Goal: Transaction & Acquisition: Purchase product/service

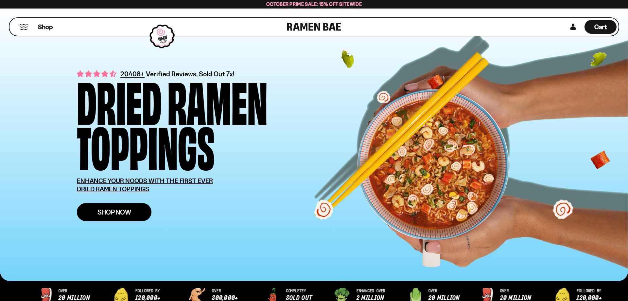
click at [106, 214] on span "Shop Now" at bounding box center [115, 211] width 34 height 7
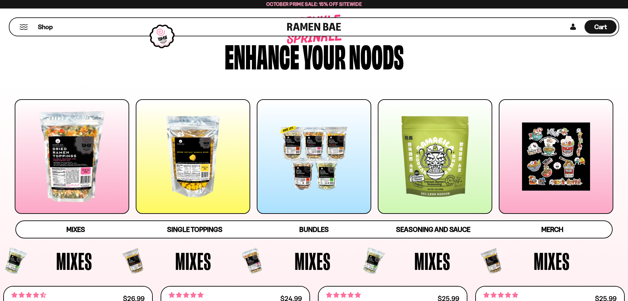
scroll to position [67, 0]
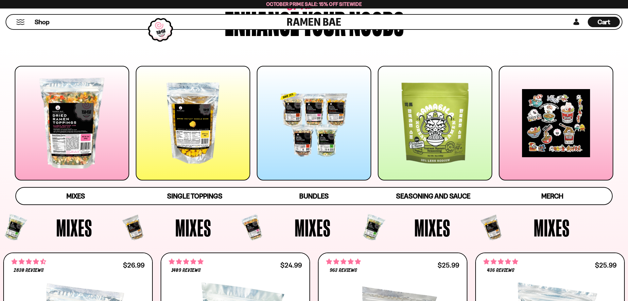
click at [99, 189] on link "Mixes" at bounding box center [75, 196] width 119 height 17
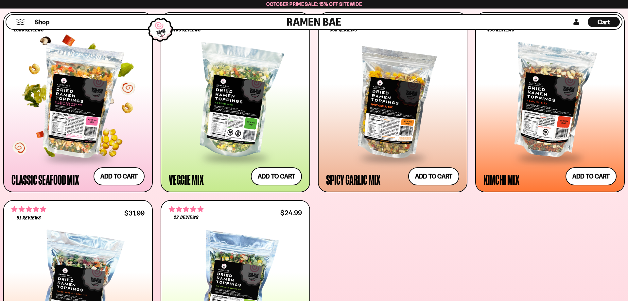
scroll to position [313, 0]
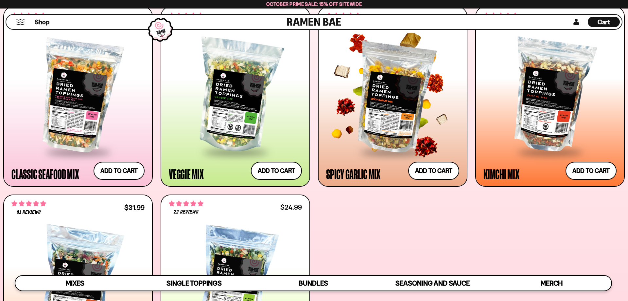
click at [384, 128] on div at bounding box center [392, 96] width 133 height 111
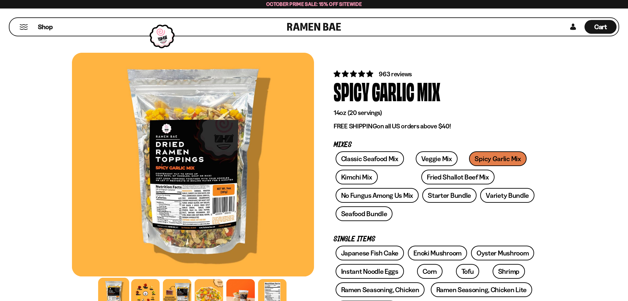
click at [181, 174] on div at bounding box center [193, 165] width 242 height 224
click at [185, 192] on div at bounding box center [193, 165] width 242 height 224
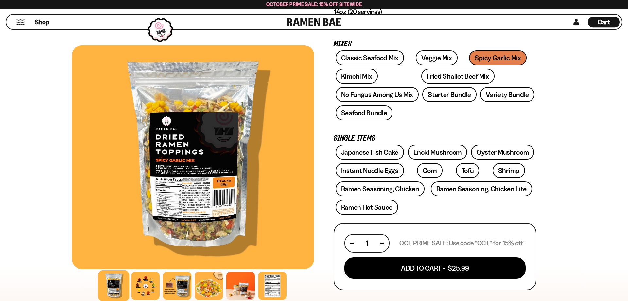
scroll to position [100, 0]
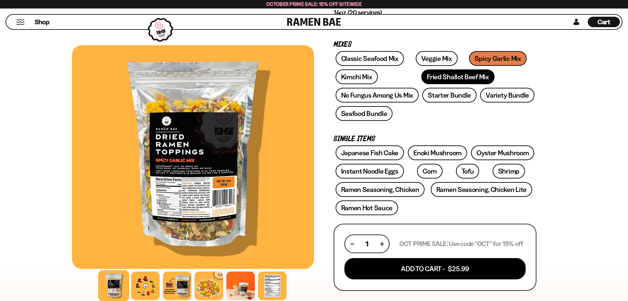
click at [443, 78] on link "Fried Shallot Beef Mix" at bounding box center [458, 76] width 73 height 15
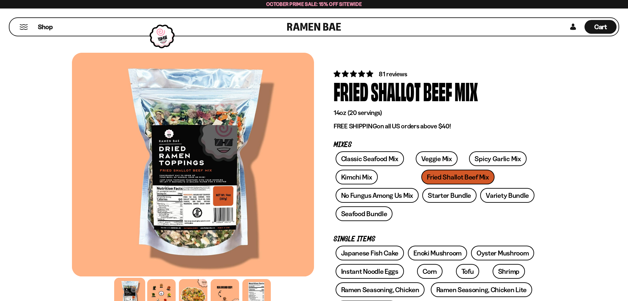
click at [206, 176] on div at bounding box center [193, 165] width 242 height 224
click at [208, 179] on div at bounding box center [193, 165] width 242 height 224
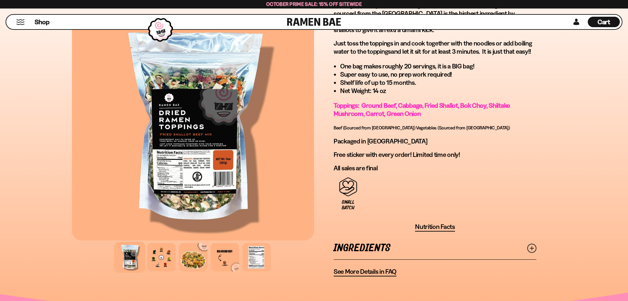
scroll to position [300, 0]
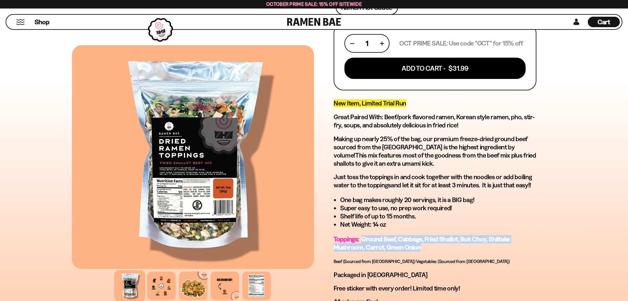
drag, startPoint x: 364, startPoint y: 239, endPoint x: 426, endPoint y: 247, distance: 62.3
click at [426, 247] on p "Toppings: Ground Beef, Cabbage, Fried Shallot, Bok Choy, Shiitake Mushroom, Car…" at bounding box center [435, 243] width 203 height 16
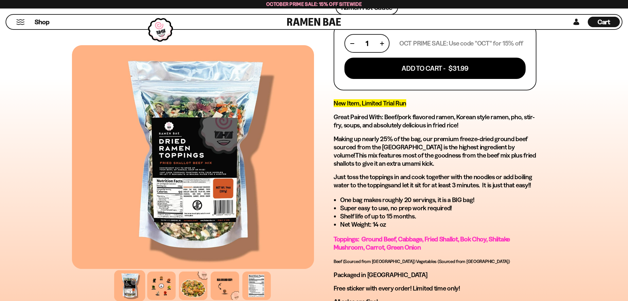
click at [426, 247] on p "Toppings: Ground Beef, Cabbage, Fried Shallot, Bok Choy, Shiitake Mushroom, Car…" at bounding box center [435, 243] width 203 height 16
click at [421, 246] on span "Toppings: Ground Beef, Cabbage, Fried Shallot, Bok Choy, Shiitake Mushroom, Car…" at bounding box center [422, 243] width 176 height 16
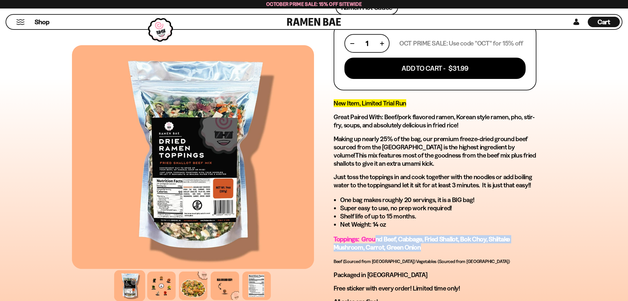
drag, startPoint x: 430, startPoint y: 251, endPoint x: 377, endPoint y: 238, distance: 55.2
click at [377, 238] on p "Toppings: Ground Beef, Cabbage, Fried Shallot, Bok Choy, Shiitake Mushroom, Car…" at bounding box center [435, 243] width 203 height 16
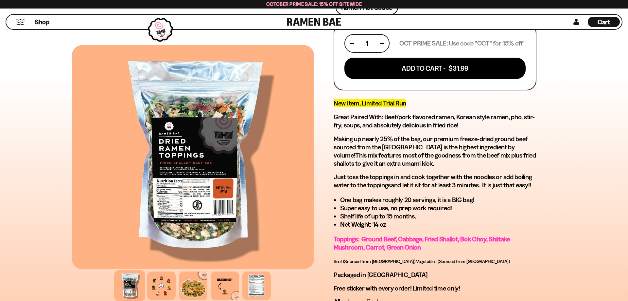
click at [377, 238] on span "Toppings: Ground Beef, Cabbage, Fried Shallot, Bok Choy, Shiitake Mushroom, Car…" at bounding box center [422, 243] width 176 height 16
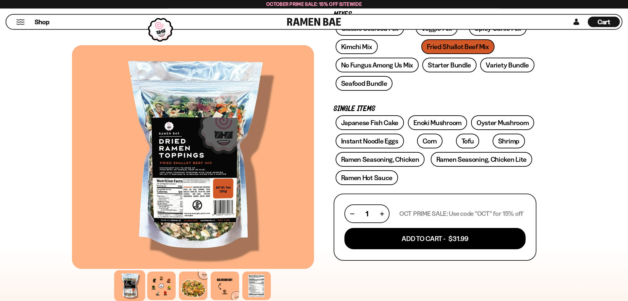
scroll to position [100, 0]
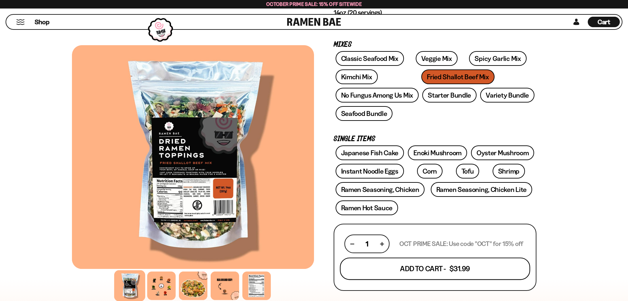
click at [409, 271] on button "Add To Cart - $31.99" at bounding box center [435, 269] width 190 height 22
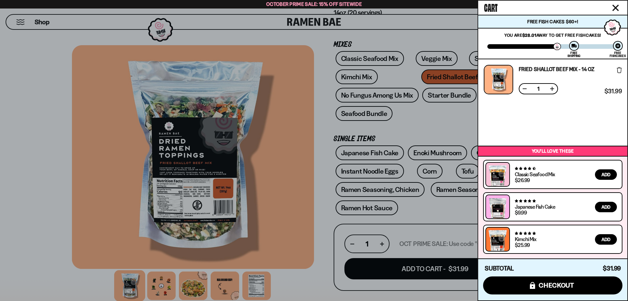
click at [328, 137] on div at bounding box center [314, 150] width 628 height 301
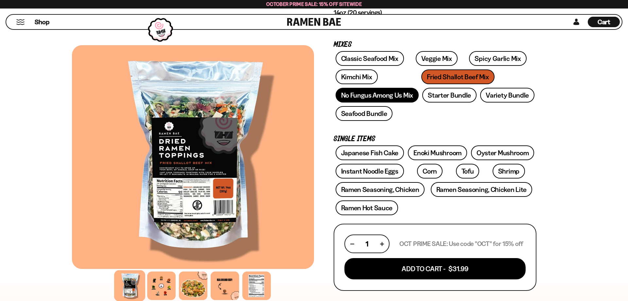
click at [384, 97] on link "No Fungus Among Us Mix" at bounding box center [377, 95] width 83 height 15
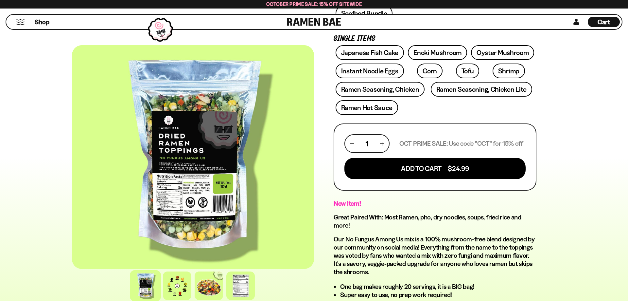
scroll to position [67, 0]
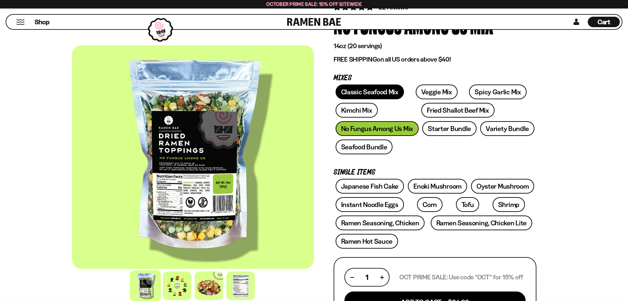
click at [360, 95] on link "Classic Seafood Mix" at bounding box center [370, 91] width 68 height 15
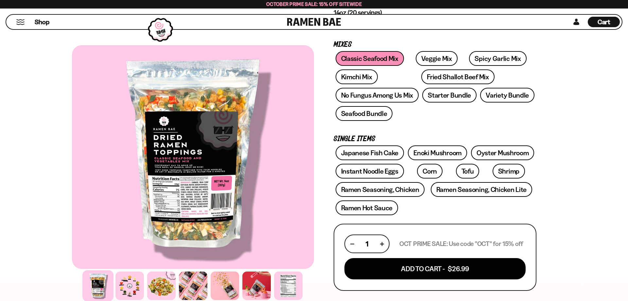
scroll to position [267, 0]
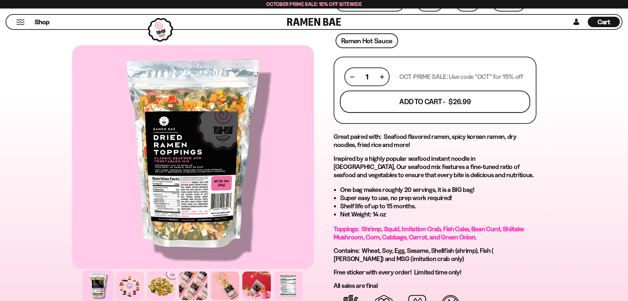
click at [422, 95] on button "Add To Cart - $26.99" at bounding box center [435, 102] width 190 height 22
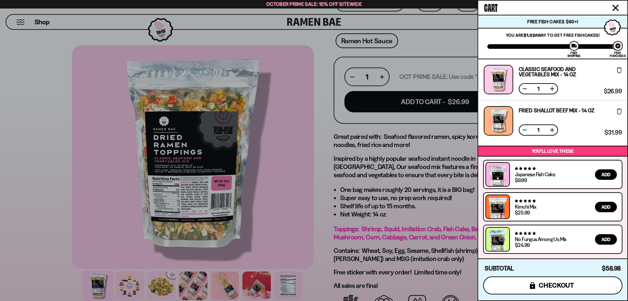
click at [567, 284] on span "checkout" at bounding box center [557, 284] width 36 height 7
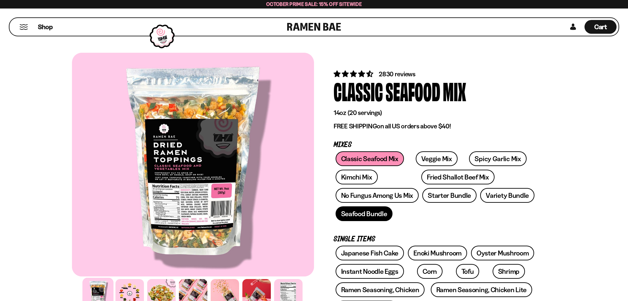
click at [380, 213] on link "Seafood Bundle" at bounding box center [364, 213] width 57 height 15
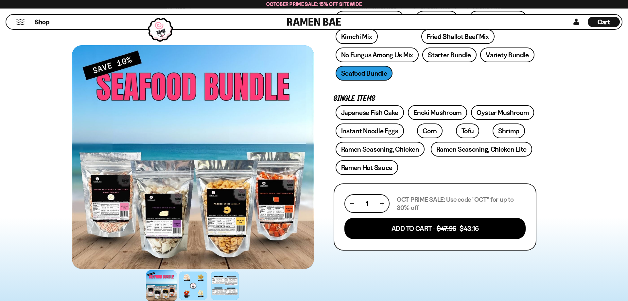
scroll to position [134, 0]
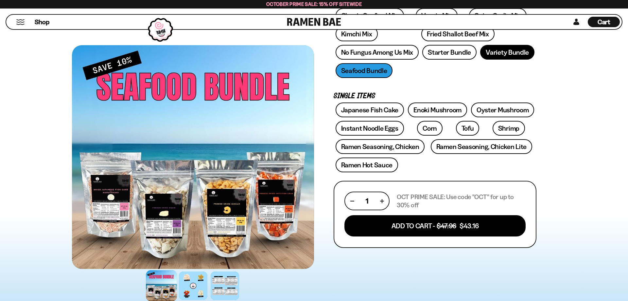
click at [502, 58] on link "Variety Bundle" at bounding box center [507, 52] width 54 height 15
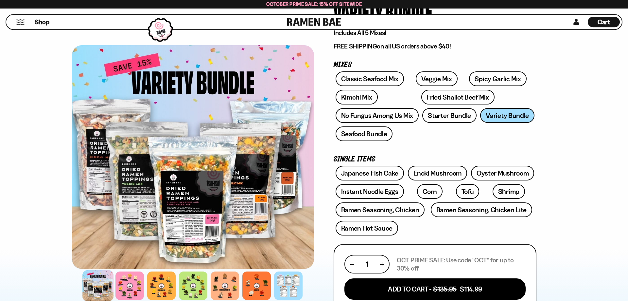
scroll to position [67, 0]
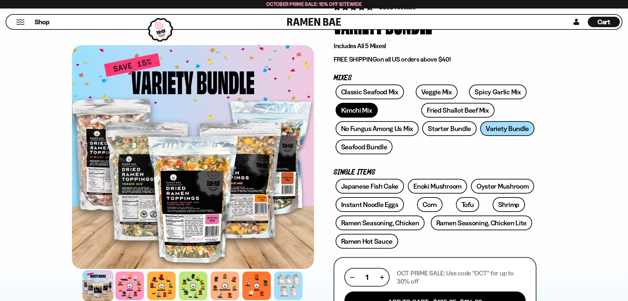
click at [359, 111] on link "Kimchi Mix" at bounding box center [357, 110] width 42 height 15
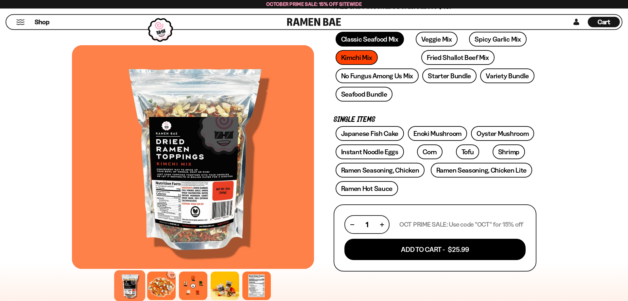
scroll to position [100, 0]
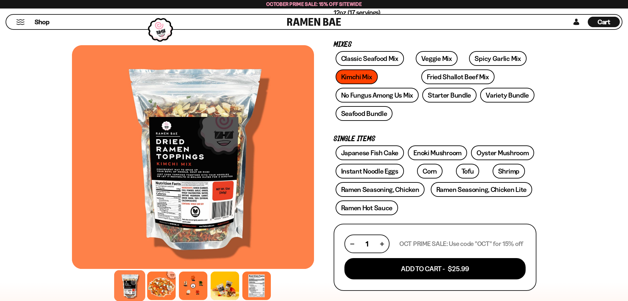
click at [371, 122] on div "Classic Seafood Mix Veggie Mix Spicy Garlic Mix Kimchi Mix Fried Shallot Beef M…" at bounding box center [435, 87] width 203 height 73
click at [370, 116] on link "Seafood Bundle" at bounding box center [364, 113] width 57 height 15
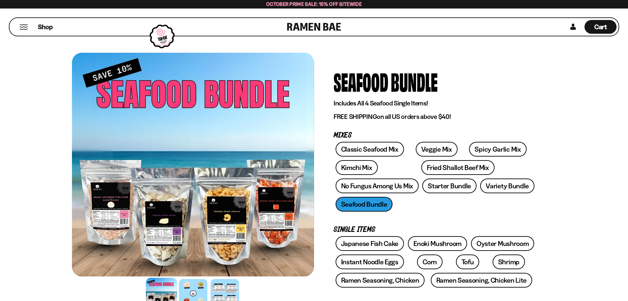
click at [215, 223] on div at bounding box center [193, 165] width 242 height 224
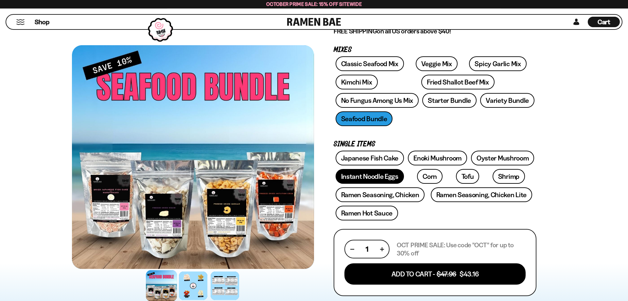
scroll to position [67, 0]
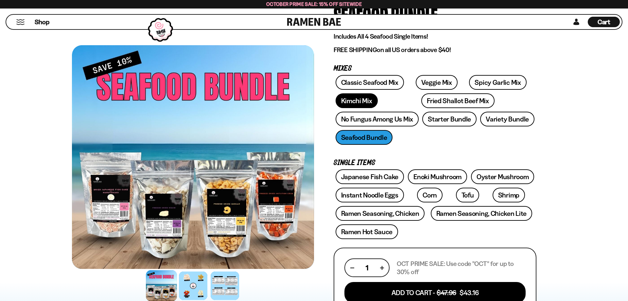
click at [354, 98] on link "Kimchi Mix" at bounding box center [357, 100] width 42 height 15
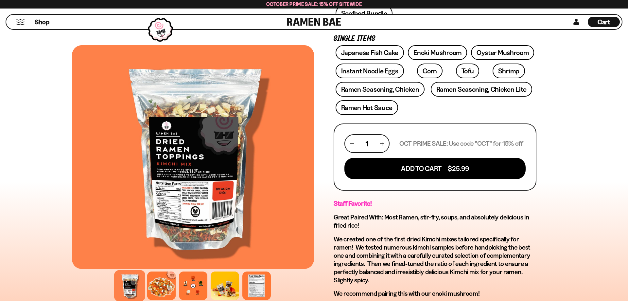
scroll to position [100, 0]
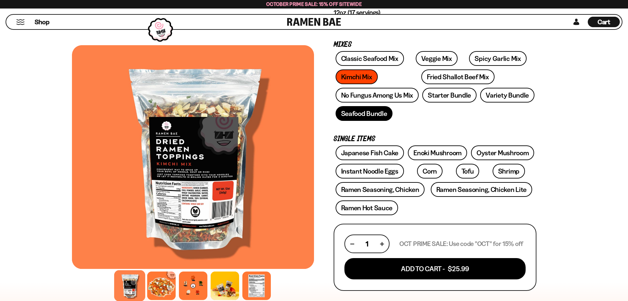
click at [363, 113] on link "Seafood Bundle" at bounding box center [364, 113] width 57 height 15
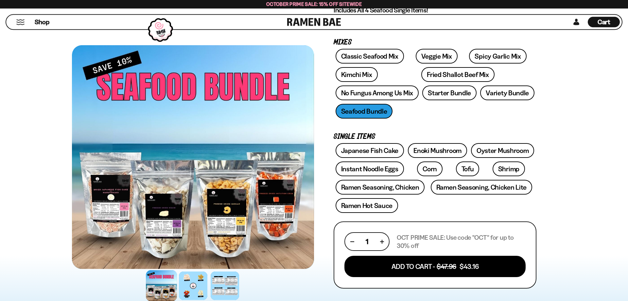
scroll to position [67, 0]
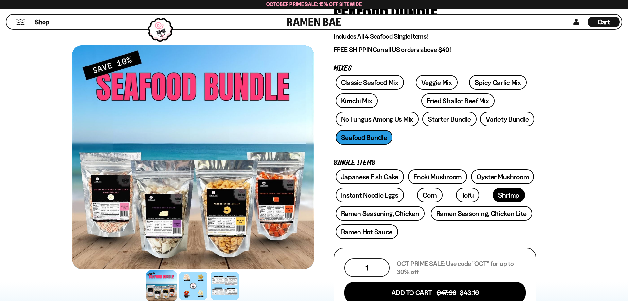
click at [493, 197] on link "Shrimp" at bounding box center [509, 195] width 32 height 15
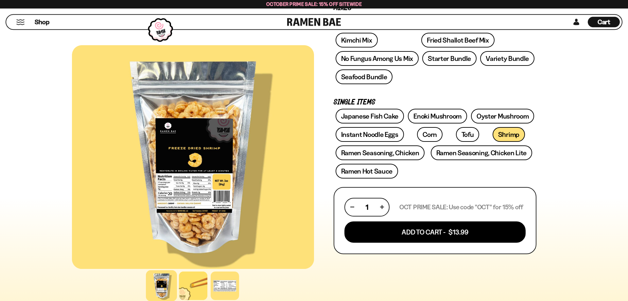
scroll to position [134, 0]
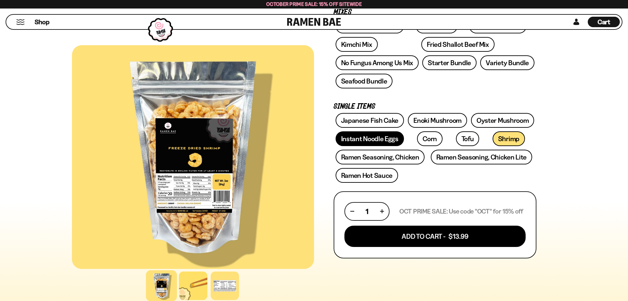
click at [375, 142] on link "Instant Noodle Eggs" at bounding box center [370, 138] width 68 height 15
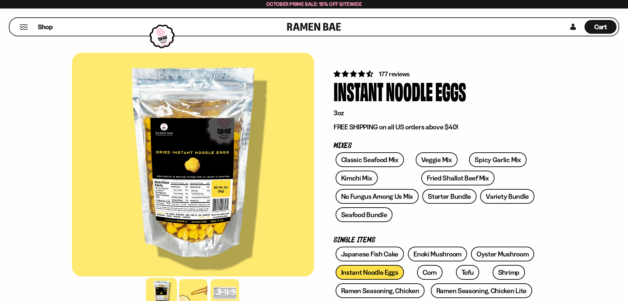
scroll to position [33, 0]
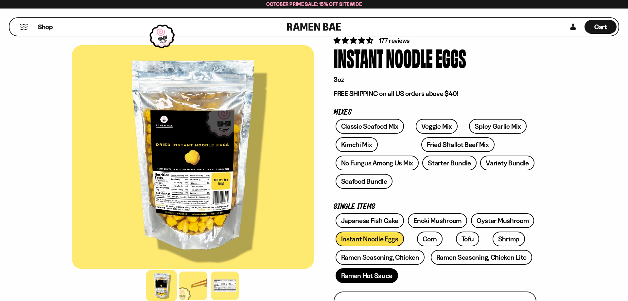
click at [390, 276] on link "Ramen Hot Sauce" at bounding box center [367, 275] width 63 height 15
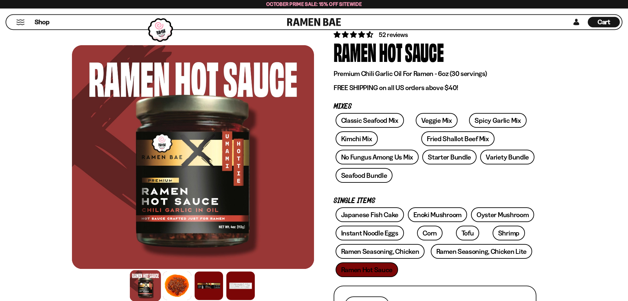
scroll to position [67, 0]
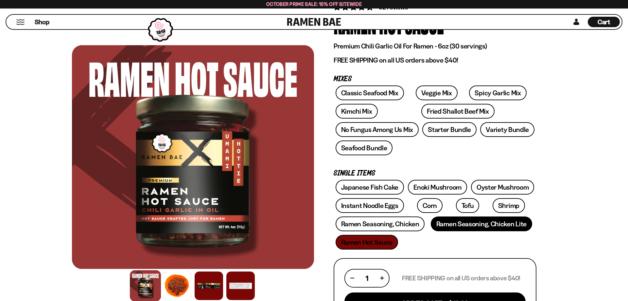
click at [457, 226] on link "Ramen Seasoning, Chicken Lite" at bounding box center [481, 223] width 101 height 15
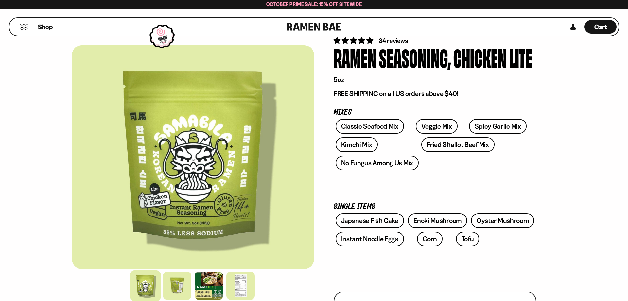
scroll to position [33, 0]
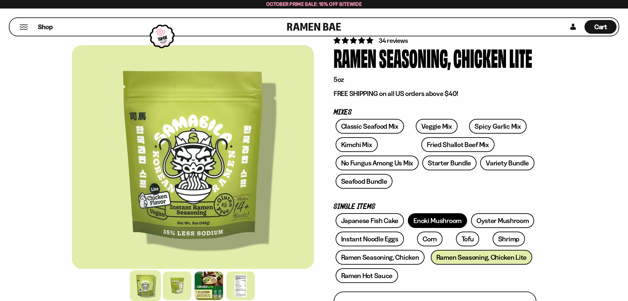
click at [440, 223] on link "Enoki Mushroom" at bounding box center [437, 220] width 59 height 15
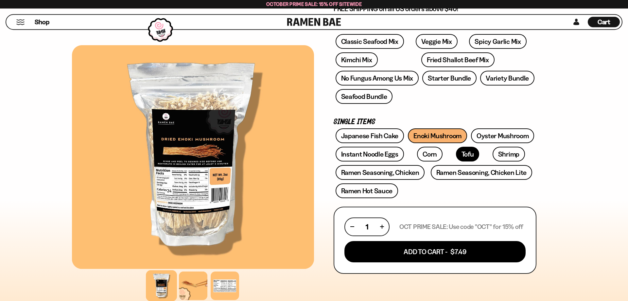
scroll to position [134, 0]
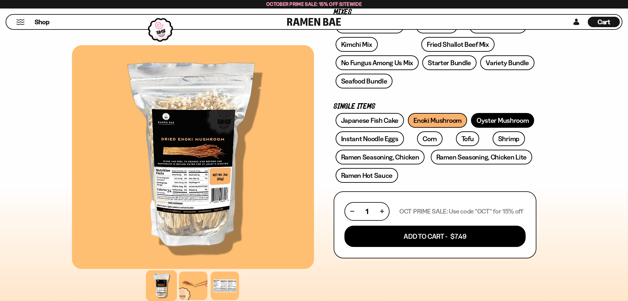
click at [504, 115] on link "Oyster Mushroom" at bounding box center [502, 120] width 63 height 15
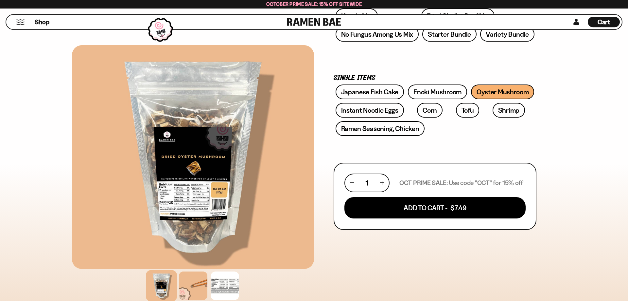
scroll to position [167, 0]
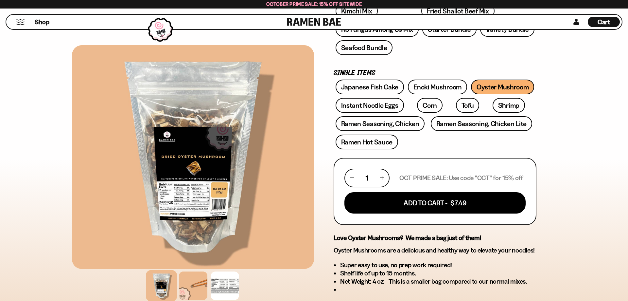
click at [236, 181] on div at bounding box center [193, 157] width 242 height 224
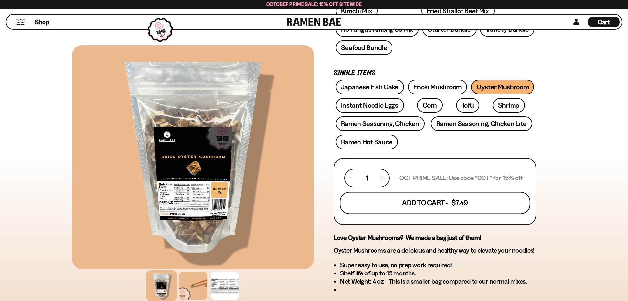
click at [463, 205] on button "Add To Cart - $7.49" at bounding box center [435, 202] width 190 height 22
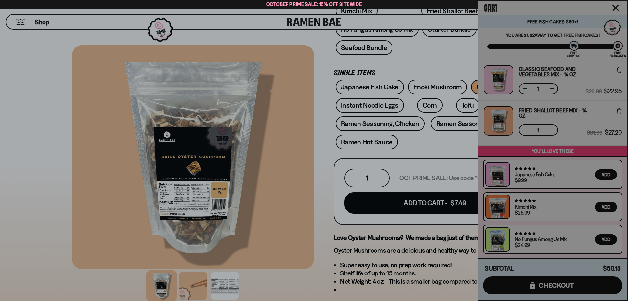
click at [440, 90] on div at bounding box center [314, 150] width 628 height 301
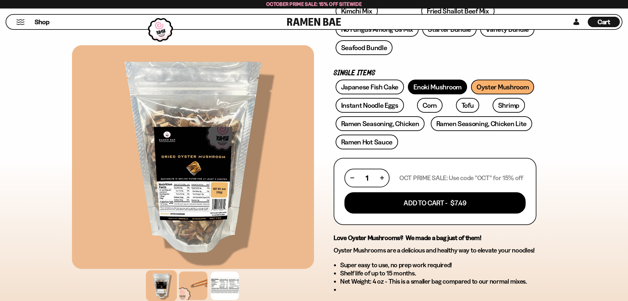
click at [440, 88] on link "Enoki Mushroom" at bounding box center [437, 87] width 59 height 15
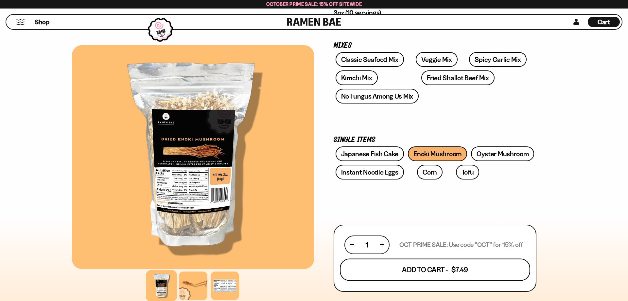
scroll to position [100, 0]
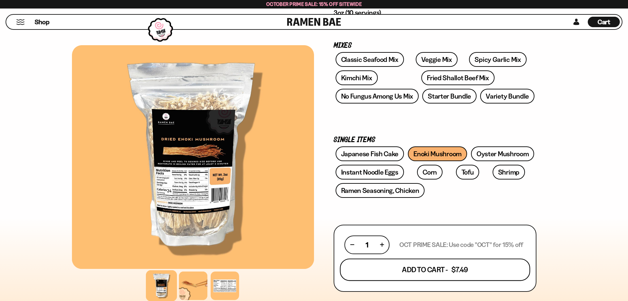
click at [485, 274] on button "Add To Cart - $7.49" at bounding box center [435, 269] width 190 height 22
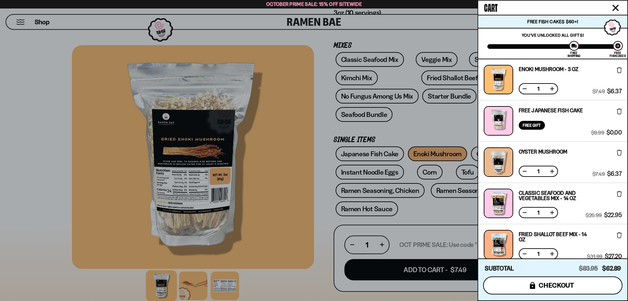
click at [560, 284] on span "checkout" at bounding box center [557, 284] width 36 height 7
